Goal: Information Seeking & Learning: Learn about a topic

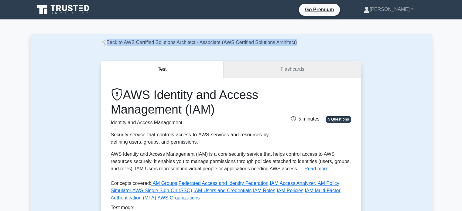
drag, startPoint x: 296, startPoint y: 42, endPoint x: 98, endPoint y: 46, distance: 197.7
click at [98, 46] on div "Back to AWS Certified Solutions Architect - Associate (AWS Certified Solutions …" at bounding box center [230, 42] width 267 height 7
click at [312, 44] on div "Back to AWS Certified Solutions Architect - Associate (AWS Certified Solutions …" at bounding box center [230, 42] width 267 height 7
drag, startPoint x: 312, startPoint y: 44, endPoint x: 89, endPoint y: 36, distance: 222.7
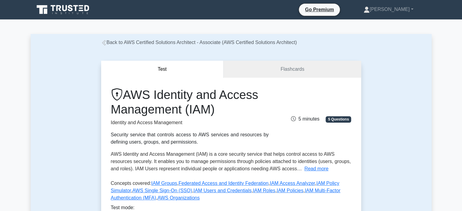
click at [79, 42] on div "Back to AWS Certified Solutions Architect - Associate (AWS Certified Solutions …" at bounding box center [231, 42] width 401 height 7
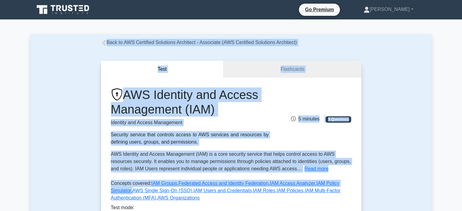
drag, startPoint x: 78, startPoint y: 43, endPoint x: 363, endPoint y: 169, distance: 312.0
click at [391, 100] on div "Test Flashcards AWS Identity and Access Management (IAM) Identity and Access Ma…" at bounding box center [231, 160] width 401 height 228
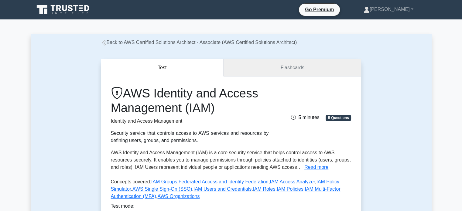
click at [270, 67] on link "Flashcards" at bounding box center [292, 67] width 137 height 17
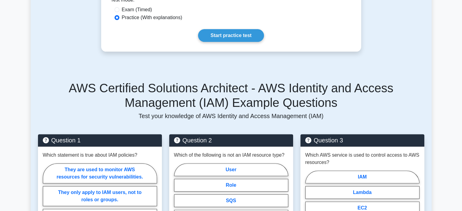
scroll to position [213, 0]
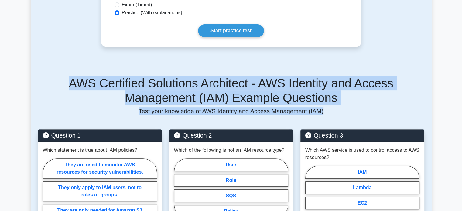
drag, startPoint x: 43, startPoint y: 83, endPoint x: 319, endPoint y: 112, distance: 276.9
click at [319, 112] on div "AWS Certified Solutions Architect - AWS Identity and Access Management (IAM) Ex…" at bounding box center [231, 95] width 386 height 39
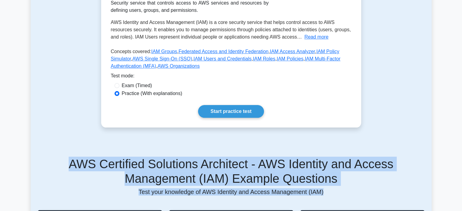
scroll to position [0, 0]
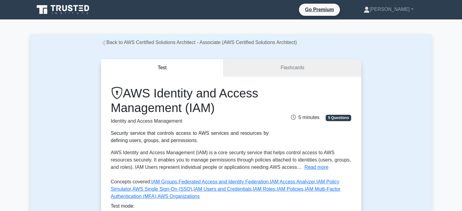
click at [265, 67] on link "Flashcards" at bounding box center [292, 67] width 137 height 17
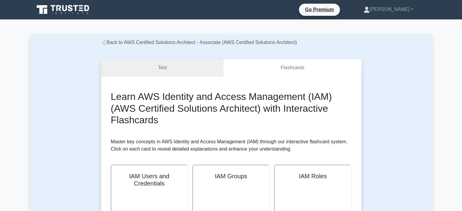
click at [177, 67] on link "Test" at bounding box center [162, 67] width 123 height 17
